Goal: Navigation & Orientation: Find specific page/section

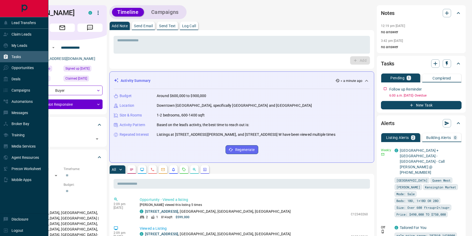
click at [7, 58] on icon at bounding box center [6, 56] width 4 height 4
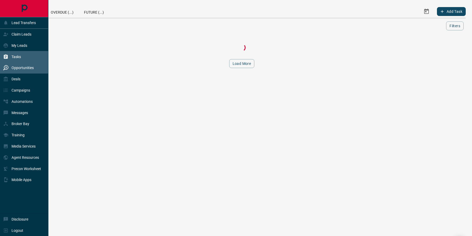
click at [10, 68] on div "Opportunities" at bounding box center [18, 68] width 31 height 9
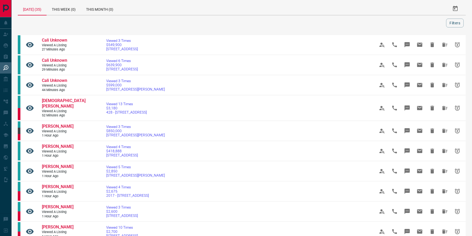
scroll to position [3, 0]
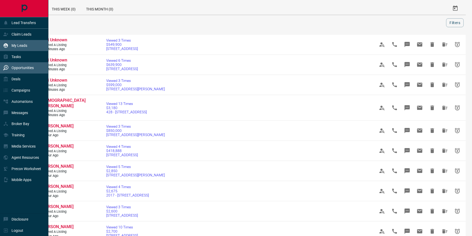
click at [21, 44] on p "My Leads" at bounding box center [20, 45] width 16 height 4
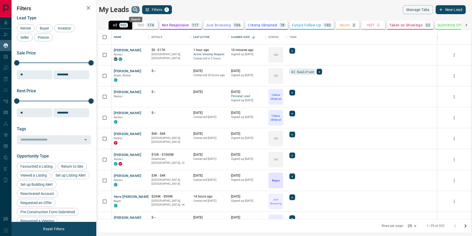
click at [135, 8] on icon "search button" at bounding box center [135, 10] width 6 height 6
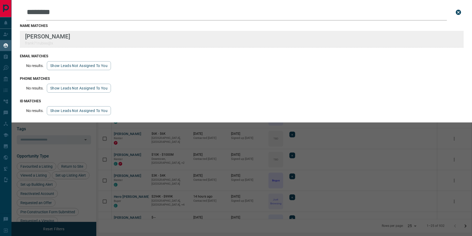
type input "********"
click at [0, 0] on div "Lead Transfers Claim Leads My Leads Tasks Opportunities Deals Campaigns Automat…" at bounding box center [236, 114] width 472 height 229
